Goal: Use online tool/utility: Utilize a website feature to perform a specific function

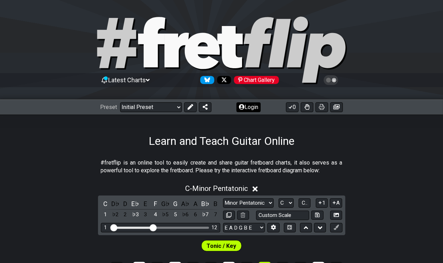
click at [236, 107] on button "Login" at bounding box center [249, 107] width 24 height 10
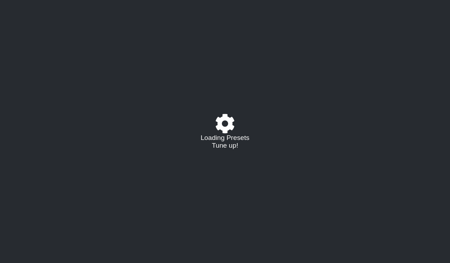
select select "C"
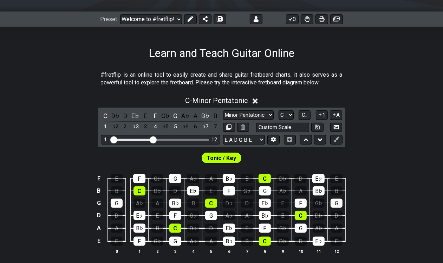
scroll to position [132, 0]
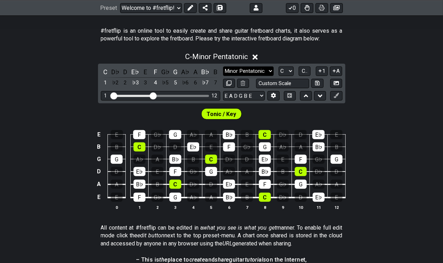
click at [259, 72] on select "Minor Pentatonic Click to edit Minor Pentatonic Major Pentatonic Minor Blues Ma…" at bounding box center [248, 70] width 51 height 9
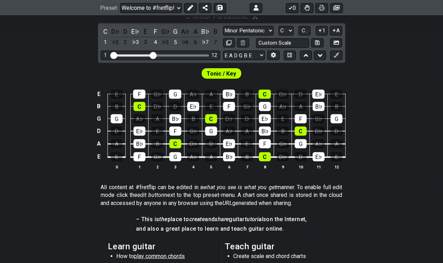
scroll to position [176, 0]
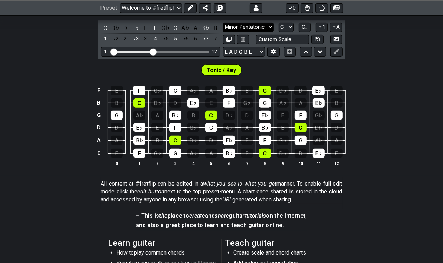
click at [263, 23] on select "Minor Pentatonic Click to edit Minor Pentatonic Major Pentatonic Minor Blues Ma…" at bounding box center [248, 27] width 51 height 9
select select "Click to edit"
click at [223, 23] on select "Minor Pentatonic Click to edit Minor Pentatonic Major Pentatonic Minor Blues Ma…" at bounding box center [248, 27] width 51 height 9
click at [291, 25] on select "A♭ A A♯ B♭ B C C♯ D♭ D D♯ E♭ E F F♯ G♭ G G♯" at bounding box center [286, 27] width 15 height 9
select select "E"
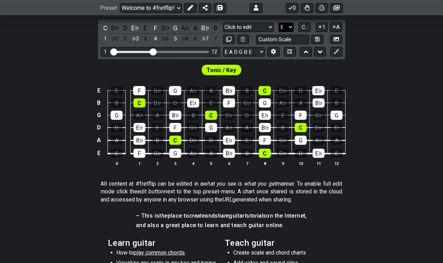
click at [279, 23] on select "A♭ A A♯ B♭ B C C♯ D♭ D D♯ E♭ E F F♯ G♭ G G♯" at bounding box center [286, 27] width 15 height 9
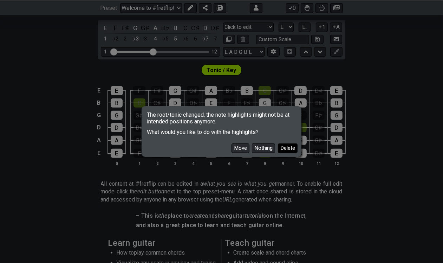
click at [282, 152] on button "Delete" at bounding box center [288, 147] width 20 height 9
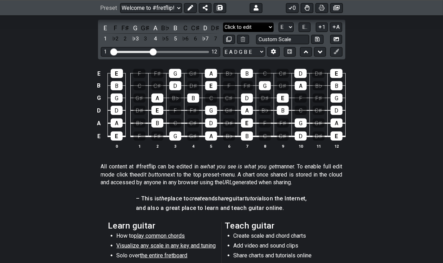
click at [264, 27] on select "Minor Pentatonic Click to edit Minor Pentatonic Major Pentatonic Minor Blues Ma…" at bounding box center [248, 27] width 51 height 9
select select "Minor / Aeolian"
click at [223, 23] on select "Minor Pentatonic Click to edit Minor Pentatonic Major Pentatonic Minor Blues Ma…" at bounding box center [248, 27] width 51 height 9
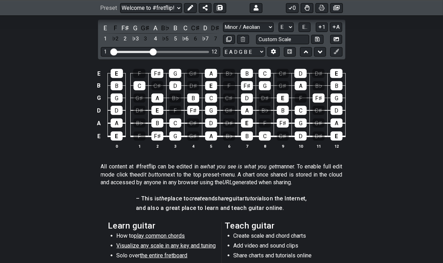
scroll to position [132, 0]
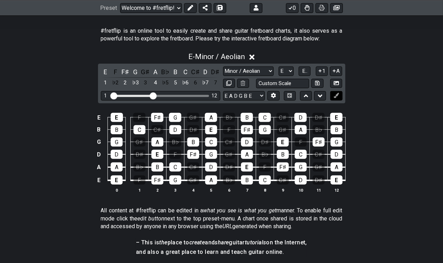
click at [336, 95] on icon at bounding box center [336, 95] width 5 height 5
click at [340, 94] on button at bounding box center [337, 95] width 12 height 9
click at [338, 96] on icon at bounding box center [336, 95] width 5 height 5
click at [186, 10] on button at bounding box center [190, 8] width 13 height 10
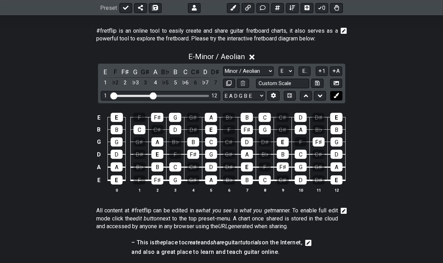
click at [339, 96] on icon at bounding box center [336, 95] width 5 height 5
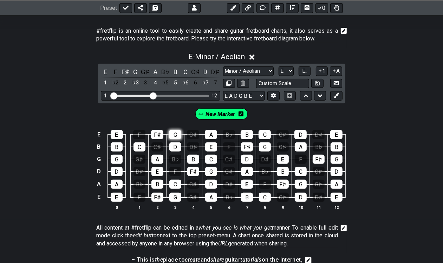
click at [173, 135] on div "G" at bounding box center [175, 134] width 12 height 9
click at [172, 144] on div "D" at bounding box center [175, 146] width 12 height 9
click at [190, 160] on div "B" at bounding box center [193, 159] width 12 height 9
click at [210, 160] on div "C" at bounding box center [211, 159] width 12 height 9
click at [210, 149] on div "E" at bounding box center [211, 146] width 12 height 9
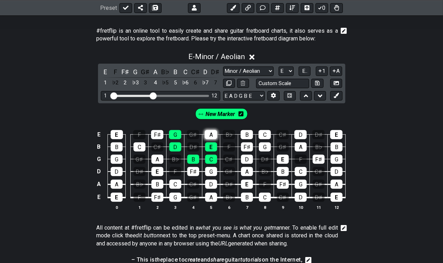
click at [212, 130] on div "A" at bounding box center [211, 134] width 12 height 9
click at [212, 167] on div "G" at bounding box center [211, 171] width 12 height 9
click at [196, 167] on div "F♯" at bounding box center [193, 171] width 12 height 9
click at [210, 187] on div "D" at bounding box center [211, 184] width 12 height 9
click at [212, 199] on div "A" at bounding box center [211, 197] width 12 height 9
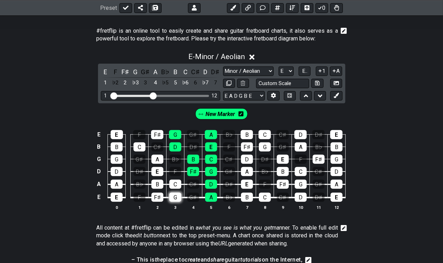
click at [181, 197] on div "G" at bounding box center [175, 197] width 12 height 9
click at [178, 186] on div "C" at bounding box center [175, 184] width 12 height 9
click at [211, 196] on div "A" at bounding box center [211, 197] width 12 height 9
click at [175, 198] on div "G" at bounding box center [175, 197] width 12 height 9
click at [210, 183] on div "D" at bounding box center [211, 184] width 12 height 9
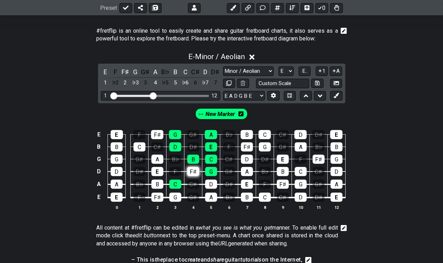
click at [195, 171] on div "F♯" at bounding box center [193, 171] width 12 height 9
click at [195, 160] on div "B" at bounding box center [193, 159] width 12 height 9
click at [211, 171] on div "G" at bounding box center [211, 171] width 12 height 9
click at [178, 145] on div "D" at bounding box center [175, 146] width 12 height 9
click at [180, 134] on div "G" at bounding box center [175, 134] width 12 height 9
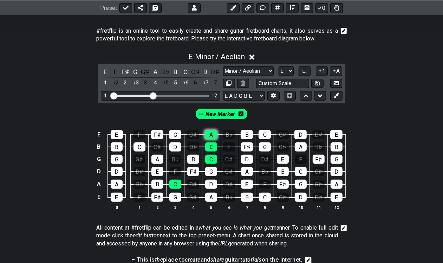
click at [212, 133] on div "A" at bounding box center [211, 134] width 12 height 9
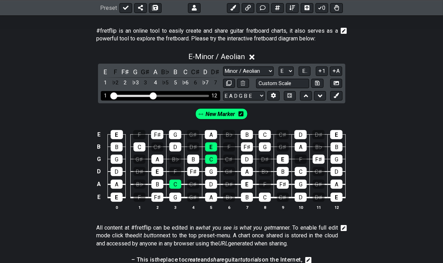
drag, startPoint x: 110, startPoint y: 94, endPoint x: 127, endPoint y: 95, distance: 17.6
click at [127, 95] on div "1 12" at bounding box center [161, 95] width 120 height 9
click at [118, 95] on div "Visible fret range" at bounding box center [132, 96] width 41 height 2
drag, startPoint x: 115, startPoint y: 95, endPoint x: 120, endPoint y: 95, distance: 5.6
click at [120, 95] on input "Visible fret range" at bounding box center [161, 95] width 100 height 0
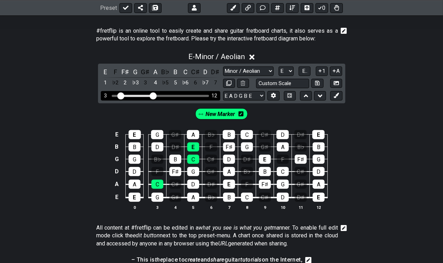
click at [152, 95] on input "Visible fret range" at bounding box center [161, 95] width 100 height 0
drag, startPoint x: 119, startPoint y: 97, endPoint x: 90, endPoint y: 96, distance: 28.5
click at [111, 95] on input "Visible fret range" at bounding box center [161, 95] width 100 height 0
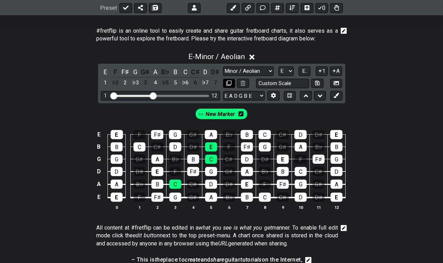
click at [231, 83] on icon at bounding box center [228, 83] width 5 height 5
select select "Minor / Aeolian"
select select "E"
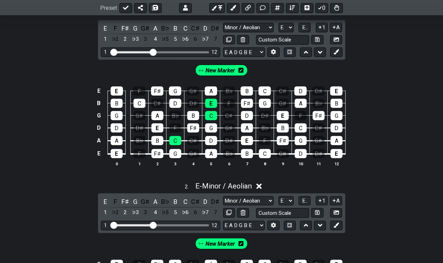
scroll to position [308, 0]
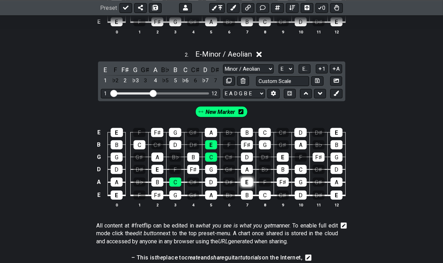
click at [249, 181] on div "E" at bounding box center [247, 182] width 12 height 9
click at [249, 157] on div "D" at bounding box center [247, 157] width 12 height 9
click at [262, 144] on div "G" at bounding box center [265, 144] width 12 height 9
click at [210, 145] on div "E" at bounding box center [211, 144] width 12 height 9
click at [211, 164] on td "G" at bounding box center [211, 163] width 18 height 13
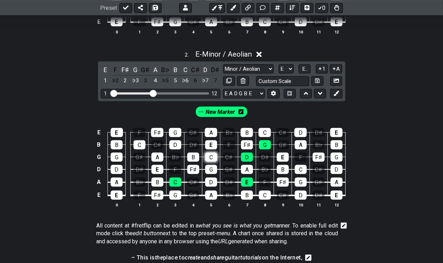
click at [212, 157] on div "C" at bounding box center [211, 157] width 12 height 9
click at [177, 180] on div "C" at bounding box center [175, 182] width 12 height 9
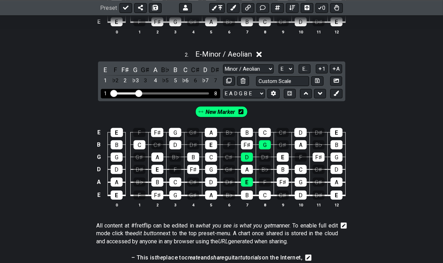
drag, startPoint x: 152, startPoint y: 94, endPoint x: 141, endPoint y: 96, distance: 11.9
click at [141, 93] on input "Visible fret range" at bounding box center [161, 93] width 100 height 0
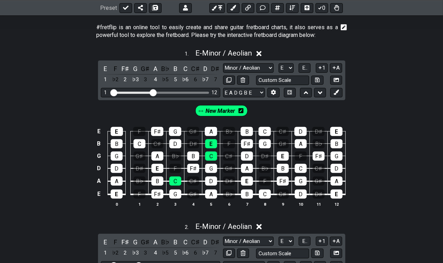
scroll to position [132, 0]
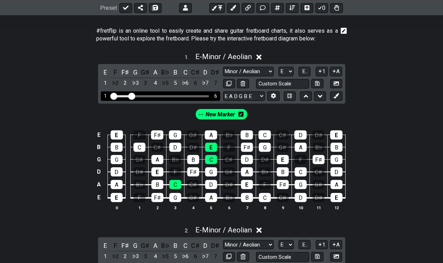
drag, startPoint x: 154, startPoint y: 95, endPoint x: 130, endPoint y: 95, distance: 23.6
click at [130, 96] on input "Visible fret range" at bounding box center [161, 96] width 100 height 0
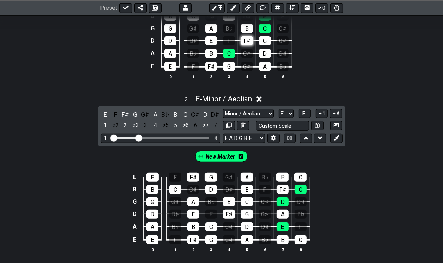
scroll to position [264, 0]
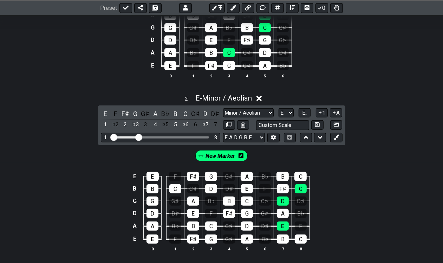
click at [373, 87] on div "E E F F♯ G G♯ A B♭ B B C C♯ D D♯ E F G G G♯ A B♭ B C C♯ D D D♯ E F F♯ G G♯ A A …" at bounding box center [221, 38] width 443 height 99
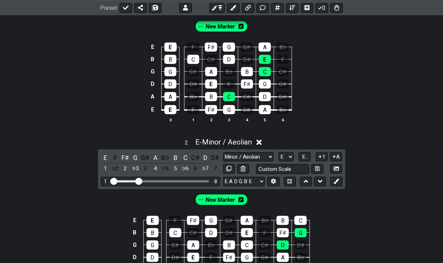
scroll to position [88, 0]
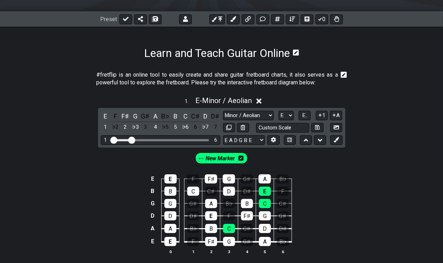
click at [260, 101] on icon at bounding box center [259, 100] width 5 height 5
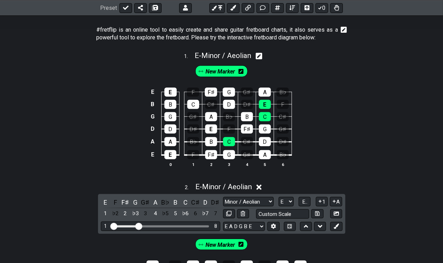
scroll to position [176, 0]
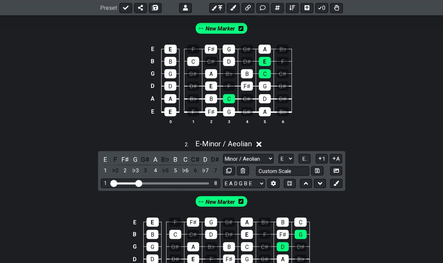
click at [260, 141] on icon at bounding box center [259, 144] width 5 height 7
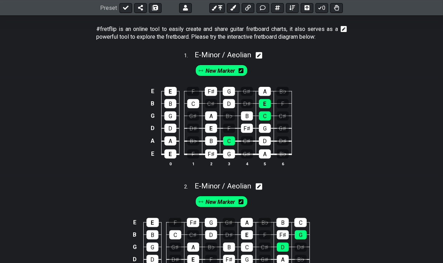
scroll to position [132, 0]
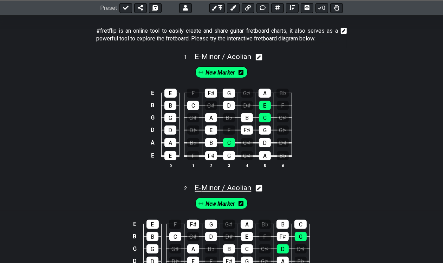
click at [222, 184] on span "E - Minor / Aeolian" at bounding box center [223, 188] width 57 height 8
select select "Minor / Aeolian"
select select "E"
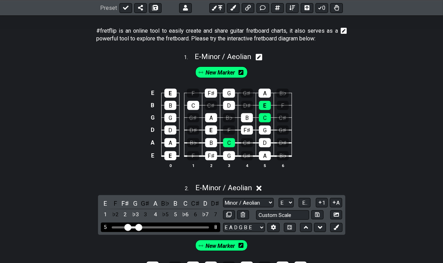
drag, startPoint x: 113, startPoint y: 227, endPoint x: 128, endPoint y: 227, distance: 15.1
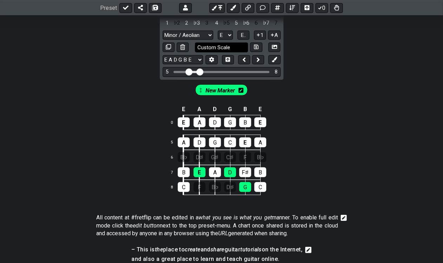
scroll to position [308, 0]
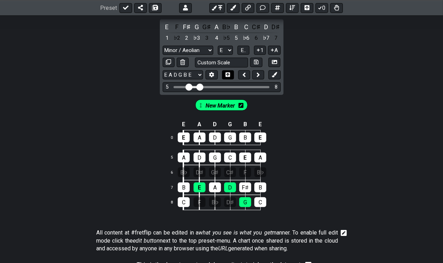
click at [226, 76] on icon at bounding box center [228, 74] width 5 height 5
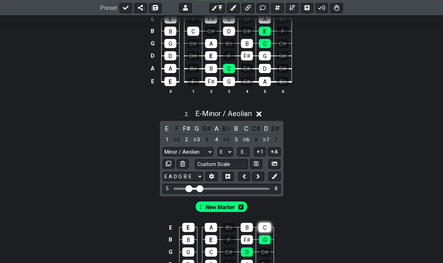
scroll to position [176, 0]
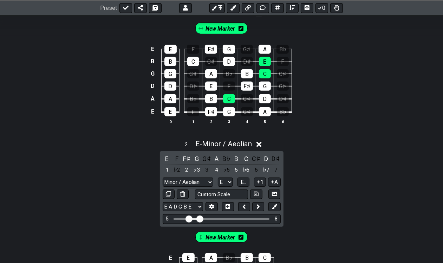
click at [261, 141] on icon at bounding box center [259, 144] width 5 height 7
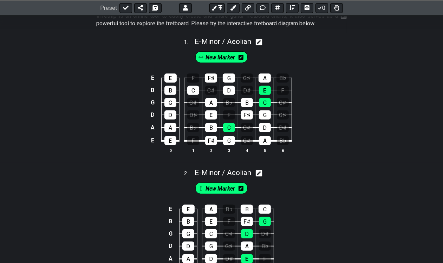
scroll to position [132, 0]
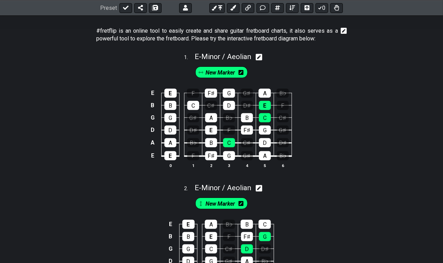
click at [347, 136] on div "E E F F♯ G G♯ A B♭ B B C C♯ D D♯ E F G G G♯ A B♭ B C C♯ D D D♯ E F F♯ G G♯ A A …" at bounding box center [221, 128] width 443 height 99
click at [126, 7] on icon at bounding box center [126, 8] width 6 height 4
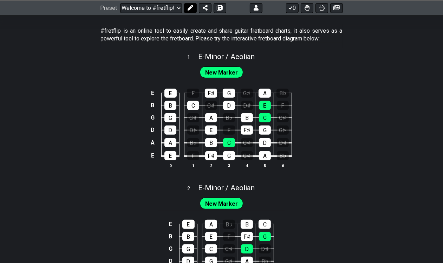
click at [188, 7] on icon at bounding box center [191, 8] width 6 height 6
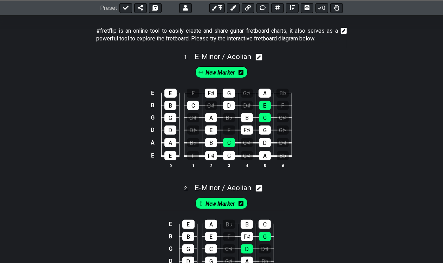
drag, startPoint x: 235, startPoint y: 184, endPoint x: 341, endPoint y: 89, distance: 142.7
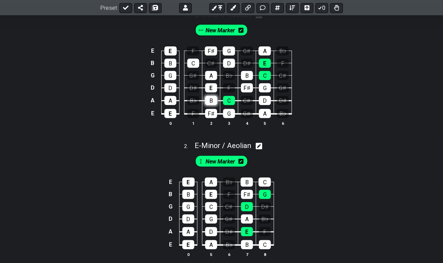
scroll to position [88, 0]
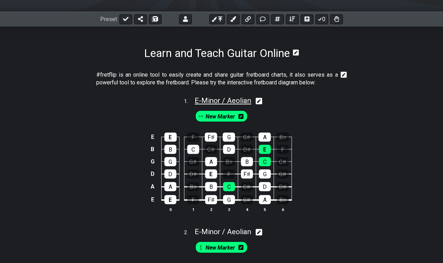
click at [214, 96] on span "E - Minor / Aeolian" at bounding box center [223, 100] width 57 height 8
select select "Minor / Aeolian"
select select "E"
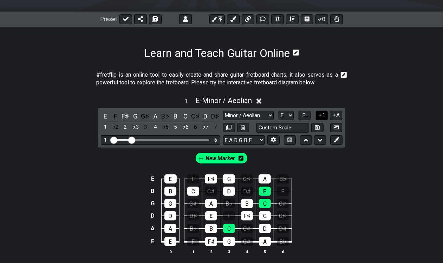
click at [324, 113] on button "1" at bounding box center [322, 115] width 12 height 9
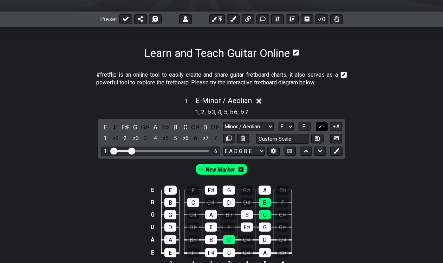
click at [320, 127] on icon at bounding box center [321, 126] width 4 height 3
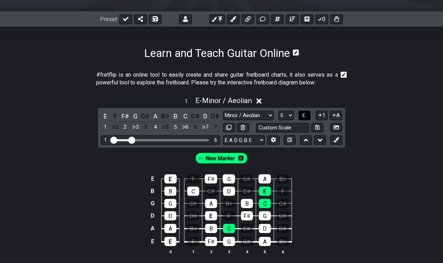
click at [301, 114] on button "E.." at bounding box center [305, 115] width 12 height 9
click at [301, 114] on span "1..7" at bounding box center [305, 115] width 8 height 6
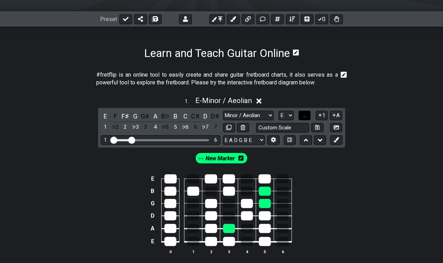
click at [301, 114] on button "..." at bounding box center [305, 115] width 12 height 9
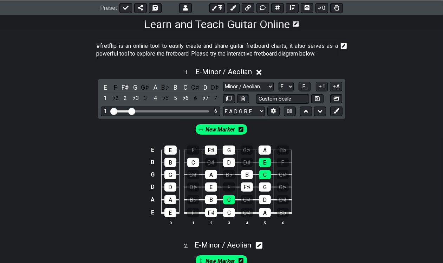
scroll to position [132, 0]
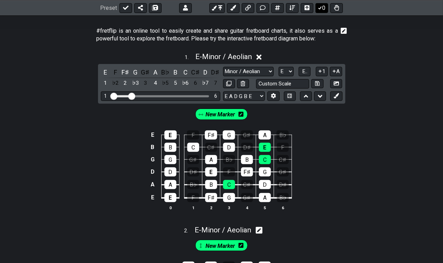
click at [325, 9] on button "0" at bounding box center [322, 8] width 13 height 10
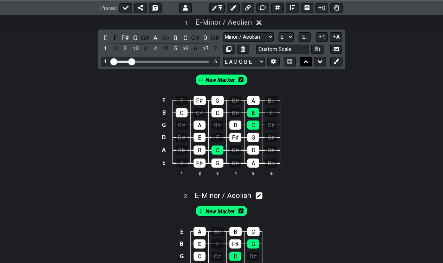
scroll to position [220, 0]
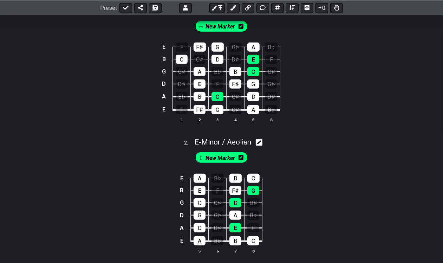
click at [302, 147] on div "#fretflip is an online tool to easily create and share guitar fretboard charts,…" at bounding box center [221, 204] width 443 height 552
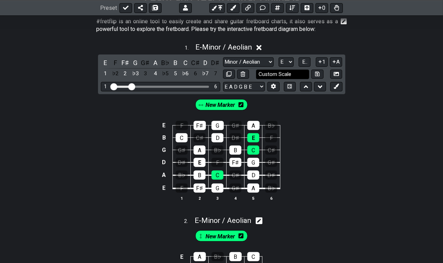
scroll to position [88, 0]
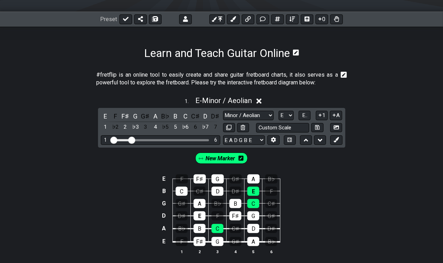
click at [259, 99] on icon at bounding box center [259, 100] width 5 height 5
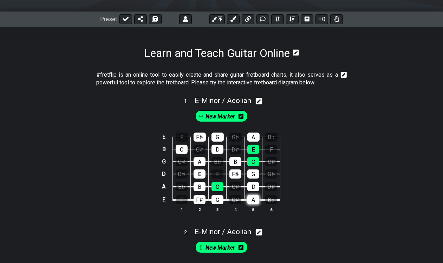
scroll to position [220, 0]
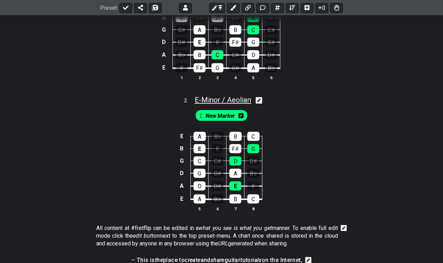
click at [206, 100] on span "E - Minor / Aeolian" at bounding box center [223, 100] width 57 height 8
select select "Minor / Aeolian"
select select "E"
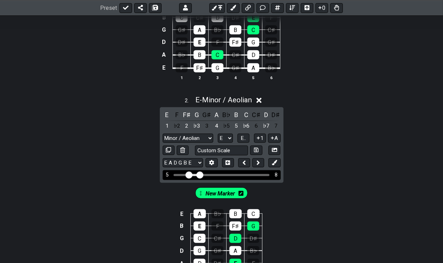
drag, startPoint x: 185, startPoint y: 175, endPoint x: 199, endPoint y: 176, distance: 13.4
click at [199, 176] on div "5 8" at bounding box center [222, 174] width 118 height 9
drag, startPoint x: 199, startPoint y: 176, endPoint x: 204, endPoint y: 176, distance: 5.3
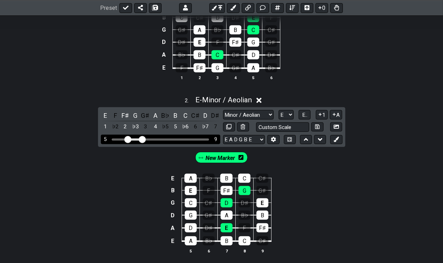
drag, startPoint x: 125, startPoint y: 135, endPoint x: 150, endPoint y: 138, distance: 25.1
click at [150, 138] on div "5 9" at bounding box center [161, 139] width 120 height 9
drag, startPoint x: 127, startPoint y: 139, endPoint x: 134, endPoint y: 137, distance: 7.2
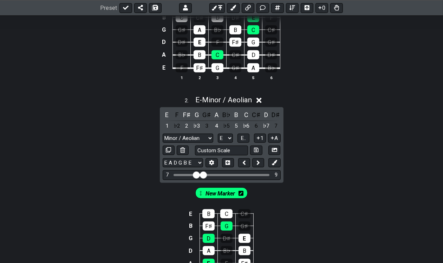
click at [262, 99] on icon at bounding box center [259, 100] width 5 height 7
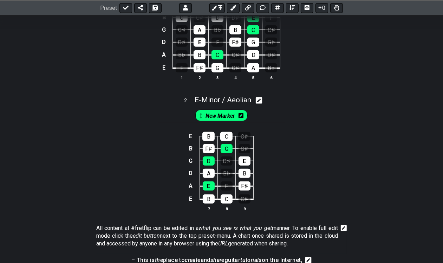
click at [306, 150] on div "#fretflip is an online tool to easily create and share guitar fretboard charts,…" at bounding box center [221, 183] width 443 height 510
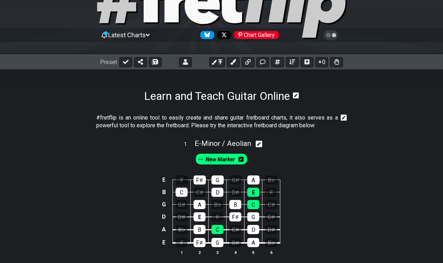
scroll to position [44, 0]
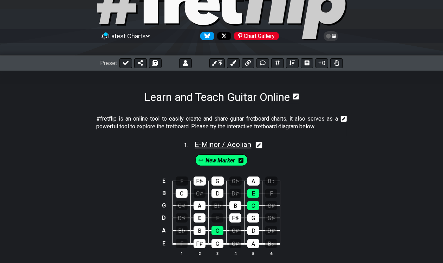
click at [224, 146] on span "E - Minor / Aeolian" at bounding box center [223, 144] width 57 height 8
select select "Minor / Aeolian"
select select "E"
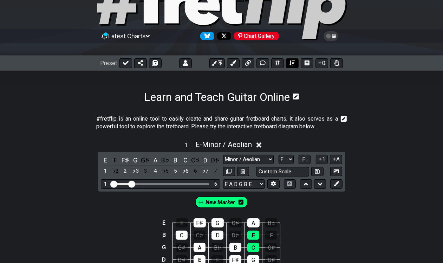
click at [293, 61] on icon at bounding box center [293, 62] width 6 height 5
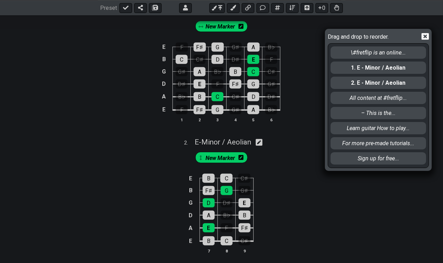
scroll to position [308, 0]
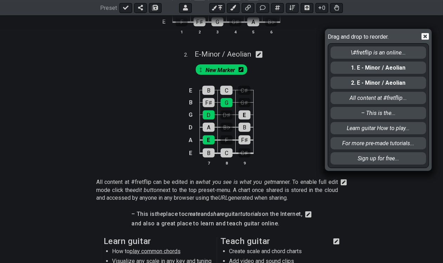
click at [271, 59] on div "Drag and drop to reorder. \#fretflip is an online... 1. E - Minor / Aeolian 2. …" at bounding box center [221, 131] width 443 height 263
click at [428, 35] on icon at bounding box center [425, 36] width 7 height 7
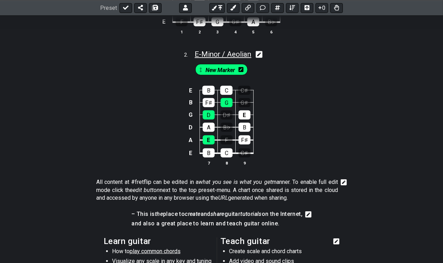
click at [228, 57] on span "E - Minor / Aeolian" at bounding box center [223, 54] width 57 height 8
select select "Minor / Aeolian"
select select "E"
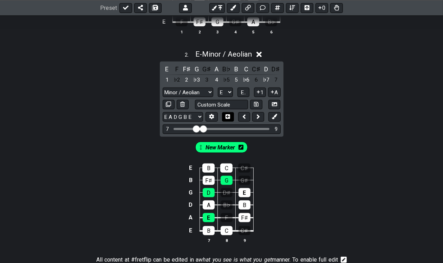
click at [228, 117] on icon at bounding box center [227, 116] width 5 height 5
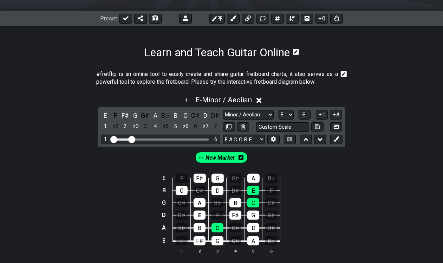
scroll to position [88, 0]
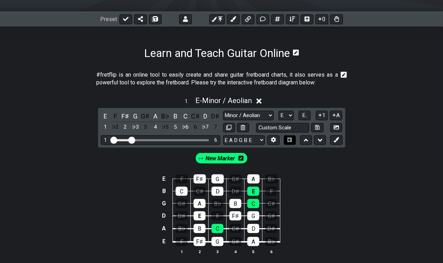
click at [292, 141] on icon at bounding box center [290, 139] width 5 height 5
click at [292, 142] on icon at bounding box center [290, 139] width 5 height 5
click at [262, 101] on icon at bounding box center [259, 100] width 5 height 5
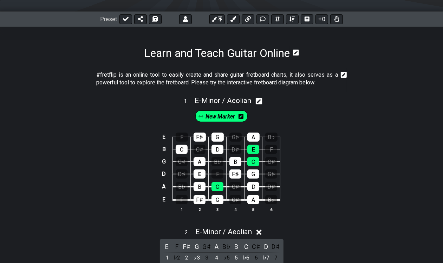
scroll to position [264, 0]
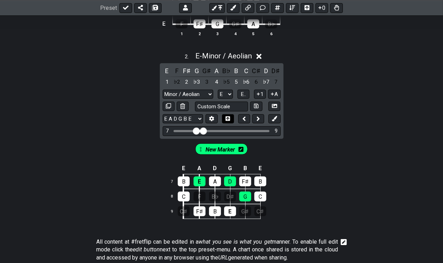
click at [224, 117] on button at bounding box center [228, 118] width 12 height 9
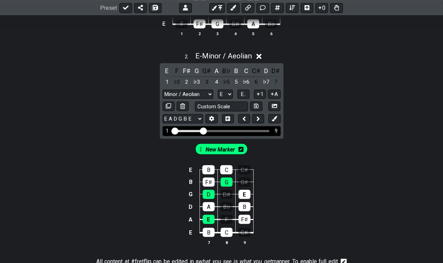
drag, startPoint x: 196, startPoint y: 129, endPoint x: 172, endPoint y: 128, distance: 23.2
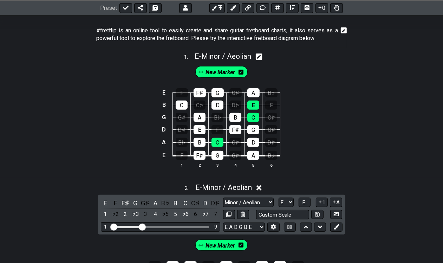
scroll to position [132, 0]
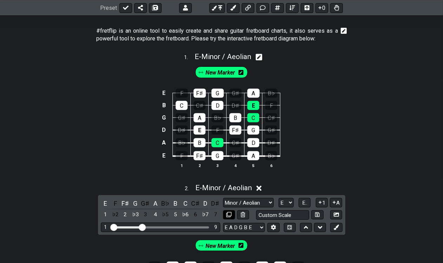
click at [229, 213] on icon at bounding box center [228, 214] width 5 height 5
select select "Minor / Aeolian"
select select "E"
click at [260, 187] on icon at bounding box center [259, 188] width 5 height 5
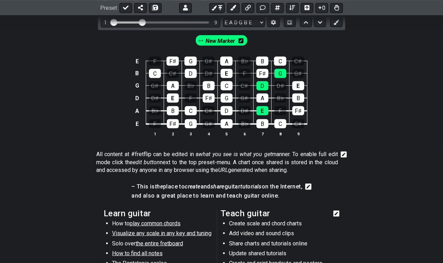
scroll to position [483, 0]
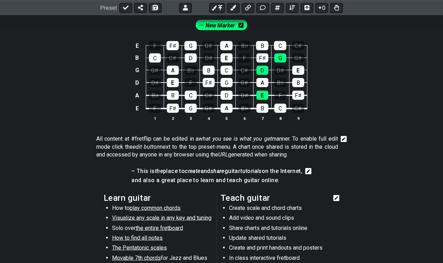
click at [239, 150] on p "All content at #fretflip can be edited in a what you see is what you get manner…" at bounding box center [217, 147] width 242 height 24
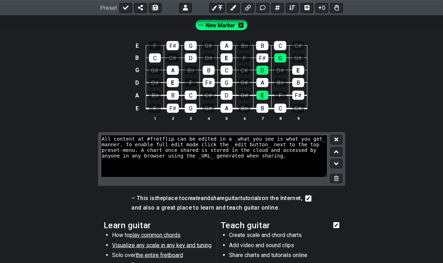
click at [338, 174] on button at bounding box center [337, 178] width 12 height 9
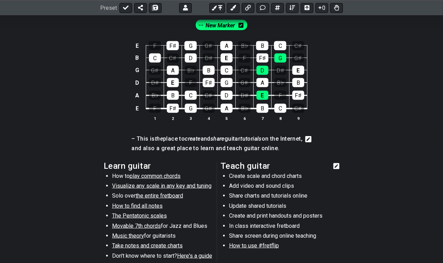
click at [244, 147] on h4 "and also a great place to learn and teach guitar online." at bounding box center [217, 149] width 171 height 8
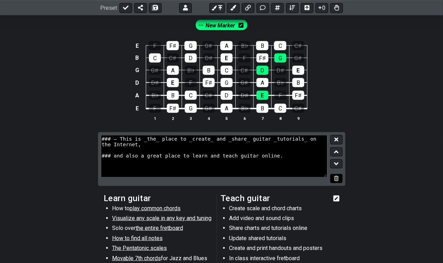
click at [336, 174] on button at bounding box center [337, 178] width 12 height 9
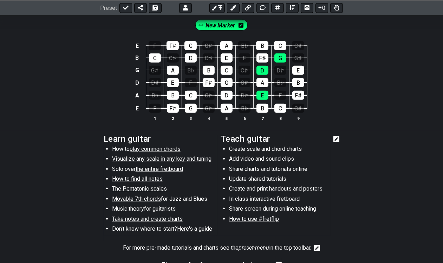
click at [260, 173] on li "Share charts and tutorials online" at bounding box center [279, 170] width 100 height 10
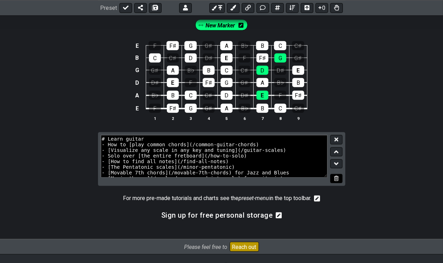
click at [338, 178] on icon at bounding box center [336, 178] width 5 height 5
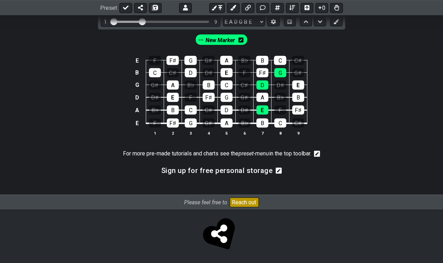
click at [212, 150] on p "For more pre-made tutorials and charts see the preset-menu in the top toolbar." at bounding box center [217, 154] width 188 height 8
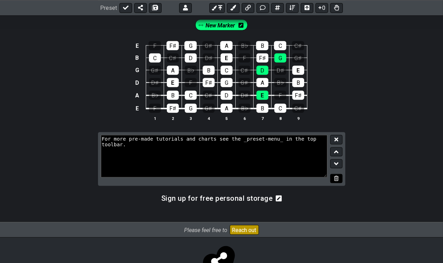
click at [339, 178] on icon at bounding box center [336, 178] width 5 height 5
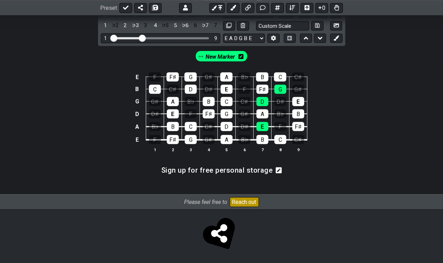
click at [254, 166] on div "Sign up for free personal storage" at bounding box center [221, 173] width 121 height 18
click at [257, 167] on h3 "Sign up for free personal storage" at bounding box center [217, 170] width 112 height 8
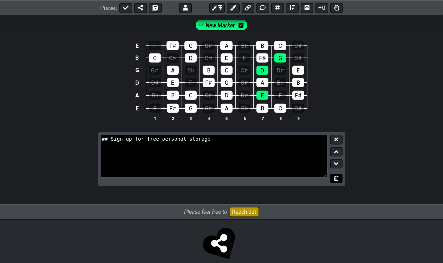
click at [336, 177] on icon at bounding box center [336, 178] width 5 height 5
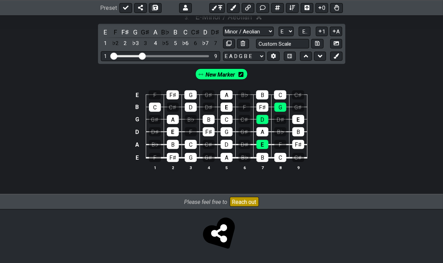
scroll to position [390, 0]
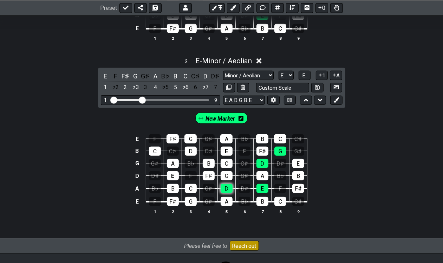
click at [225, 187] on div "D" at bounding box center [227, 188] width 12 height 9
click at [282, 152] on div "G" at bounding box center [281, 151] width 12 height 9
click at [259, 186] on div "E" at bounding box center [263, 188] width 12 height 9
click at [264, 153] on div "F♯" at bounding box center [263, 151] width 12 height 9
click at [263, 162] on div "D" at bounding box center [263, 163] width 12 height 9
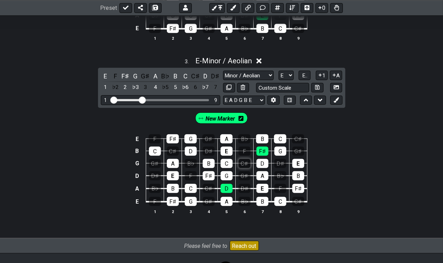
click at [242, 162] on div "C♯" at bounding box center [245, 163] width 12 height 9
click at [245, 163] on div "C♯" at bounding box center [245, 163] width 12 height 9
click at [135, 138] on td "E" at bounding box center [137, 139] width 8 height 12
click at [135, 138] on td "x" at bounding box center [137, 139] width 8 height 12
click at [136, 139] on td "o" at bounding box center [137, 139] width 8 height 12
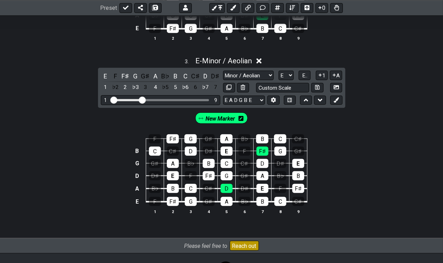
click at [136, 139] on td at bounding box center [137, 139] width 8 height 12
click at [139, 150] on td "B" at bounding box center [137, 151] width 8 height 12
click at [139, 150] on td "x" at bounding box center [137, 151] width 8 height 12
click at [137, 153] on td "o" at bounding box center [137, 151] width 8 height 12
click at [136, 159] on td "G" at bounding box center [137, 163] width 8 height 12
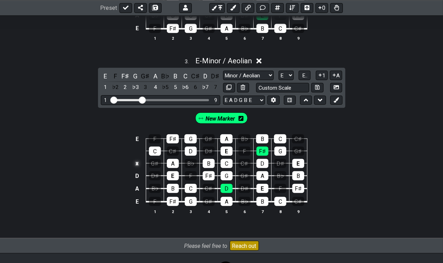
click at [136, 159] on td "x" at bounding box center [137, 163] width 8 height 12
click at [135, 171] on td "D" at bounding box center [137, 175] width 8 height 13
click at [135, 171] on td "o" at bounding box center [137, 175] width 8 height 13
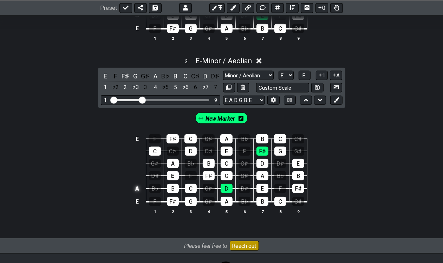
click at [135, 192] on td "A" at bounding box center [137, 188] width 8 height 13
click at [135, 192] on td "x" at bounding box center [137, 188] width 8 height 13
click at [134, 199] on td "E" at bounding box center [137, 201] width 8 height 13
click at [134, 199] on td "x" at bounding box center [137, 201] width 8 height 13
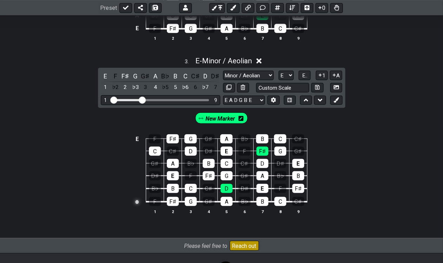
click at [134, 199] on td "o" at bounding box center [137, 201] width 8 height 13
click at [138, 164] on td at bounding box center [137, 163] width 8 height 12
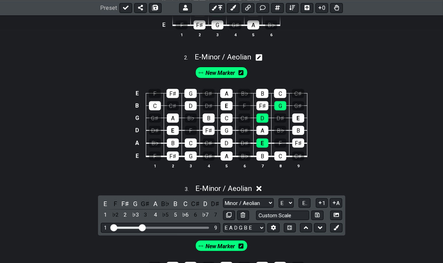
scroll to position [258, 0]
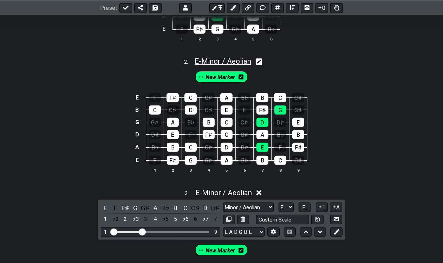
click at [241, 61] on span "E - Minor / Aeolian" at bounding box center [223, 61] width 57 height 8
select select "Minor / Aeolian"
select select "E"
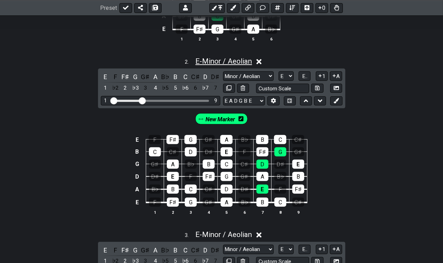
click at [241, 61] on span "E - Minor / Aeolian" at bounding box center [224, 61] width 57 height 8
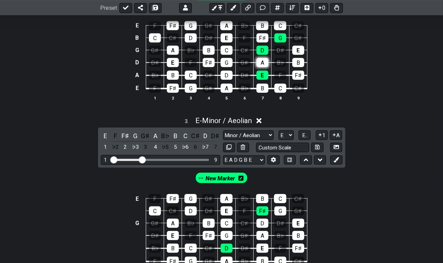
scroll to position [390, 0]
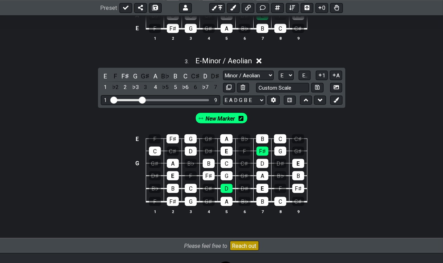
click at [260, 59] on icon at bounding box center [259, 60] width 5 height 5
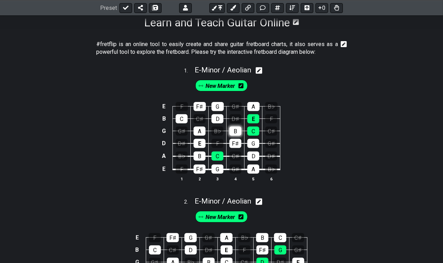
scroll to position [132, 0]
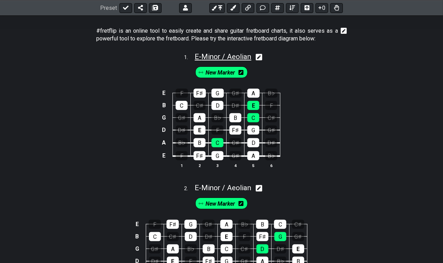
click at [226, 55] on span "E - Minor / Aeolian" at bounding box center [223, 56] width 57 height 8
select select "Minor / Aeolian"
select select "E"
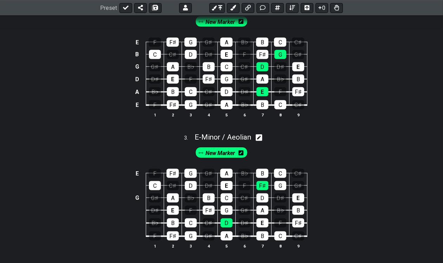
scroll to position [362, 0]
